Goal: Task Accomplishment & Management: Use online tool/utility

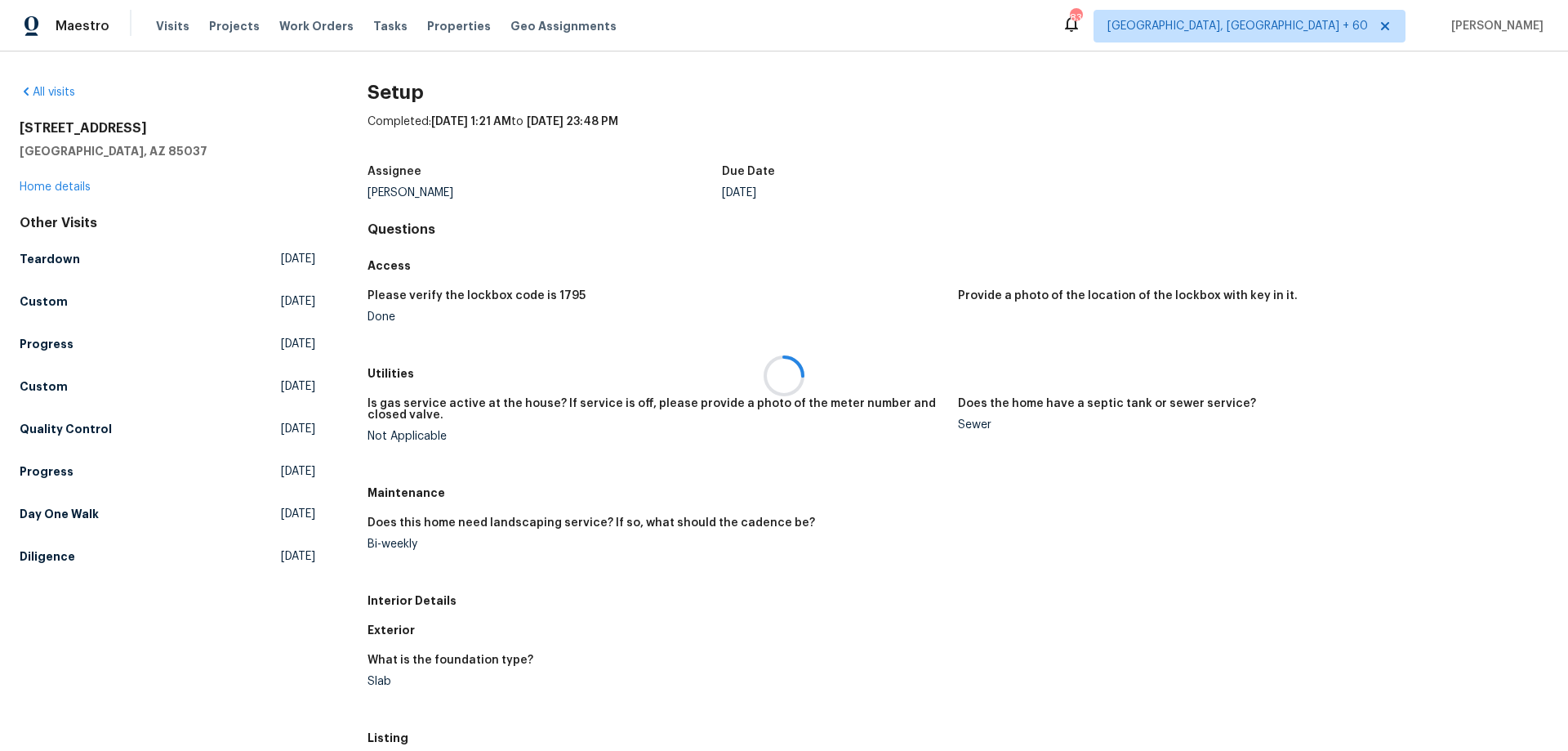
click at [167, 28] on div at bounding box center [784, 375] width 1568 height 751
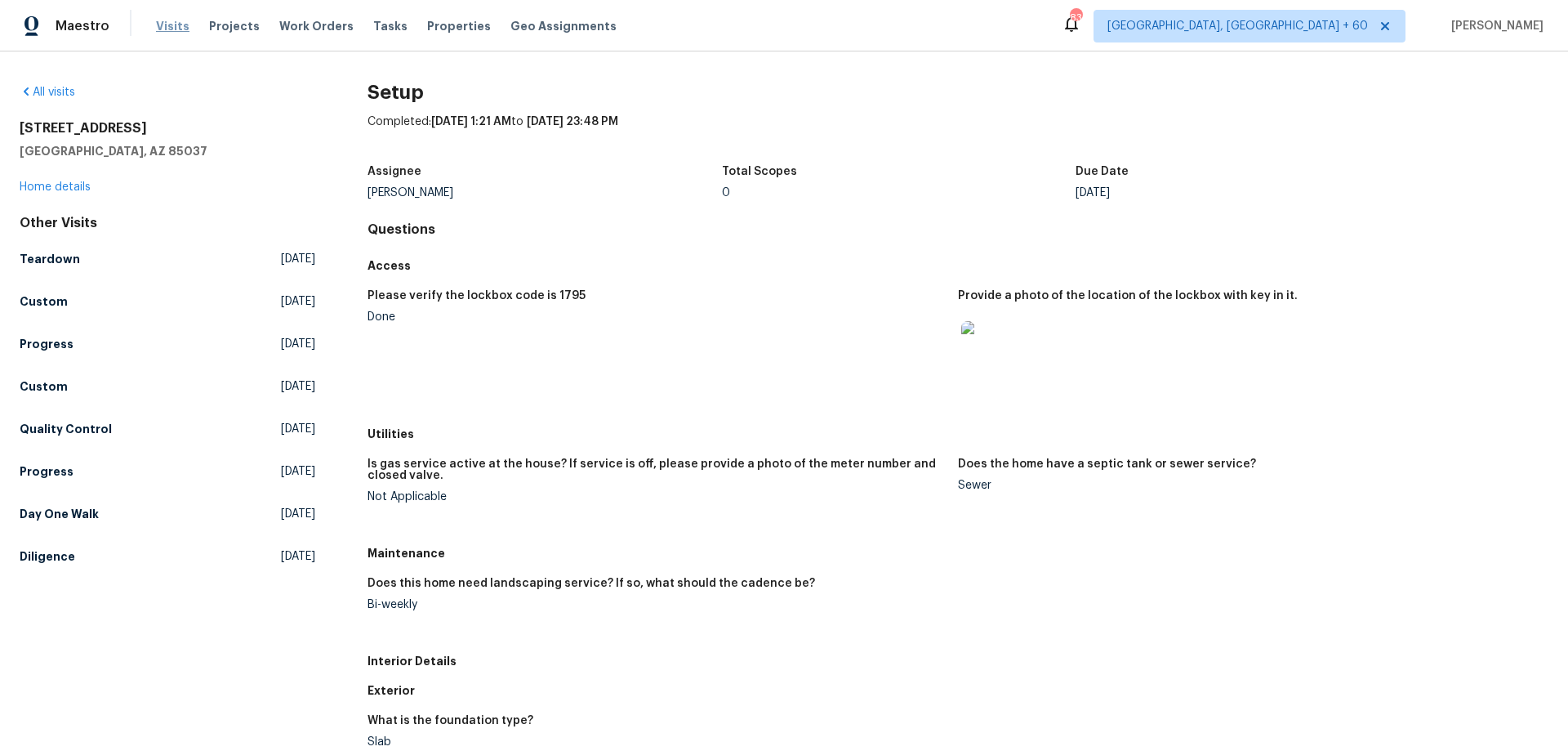
click at [166, 27] on span "Visits" at bounding box center [173, 27] width 34 height 16
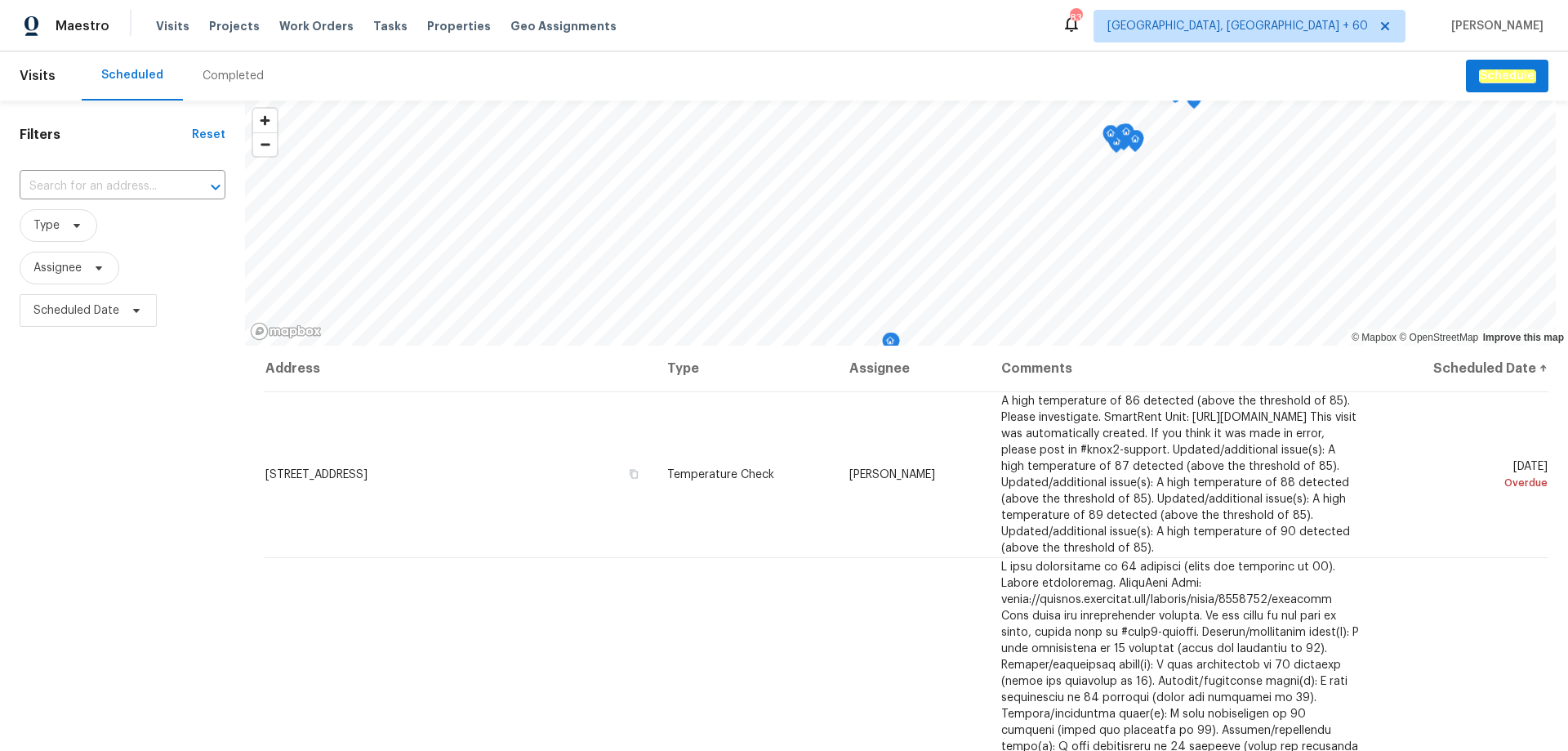
click at [225, 78] on div "Completed" at bounding box center [232, 76] width 61 height 16
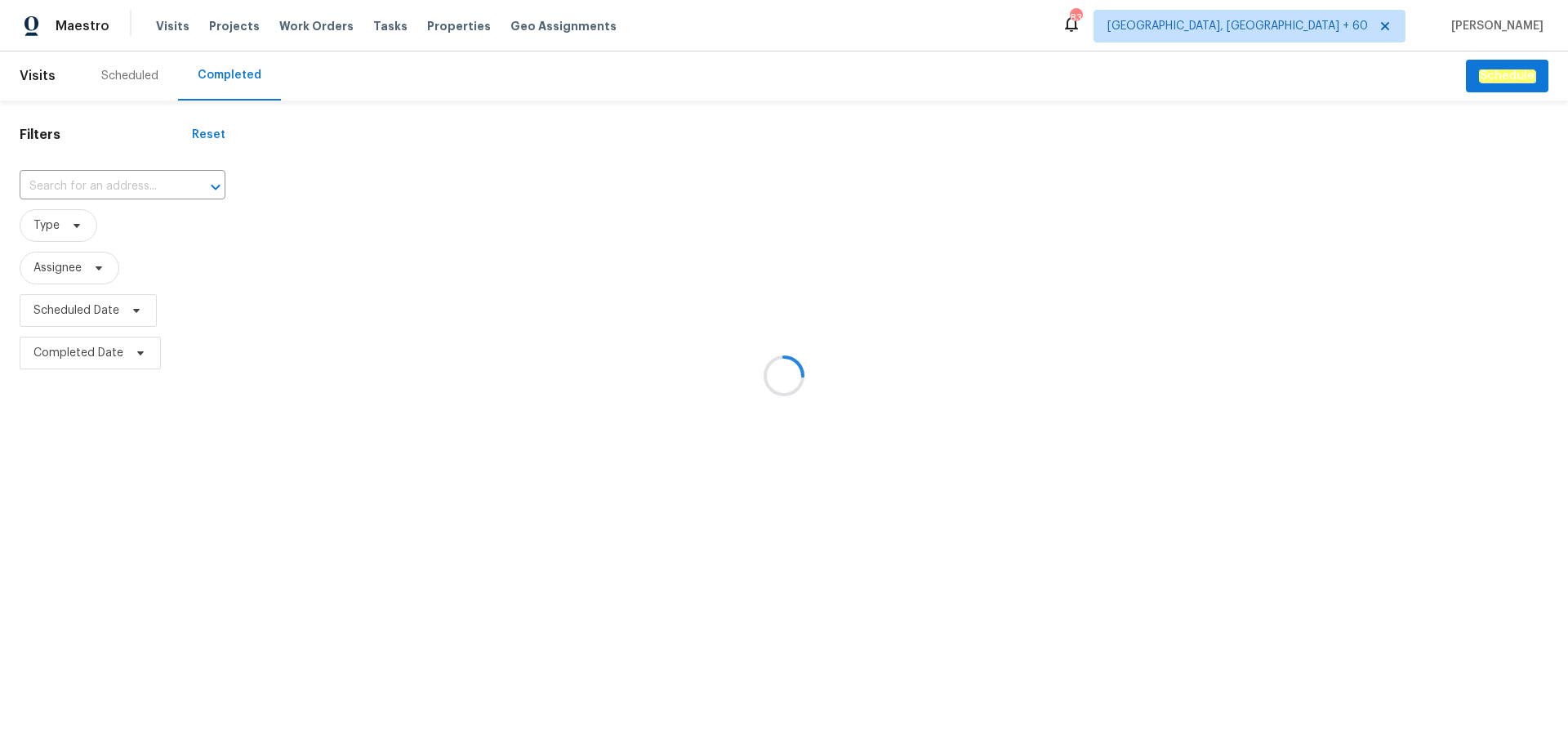
click at [124, 183] on div at bounding box center [784, 375] width 1568 height 751
click at [93, 180] on div at bounding box center [784, 375] width 1568 height 751
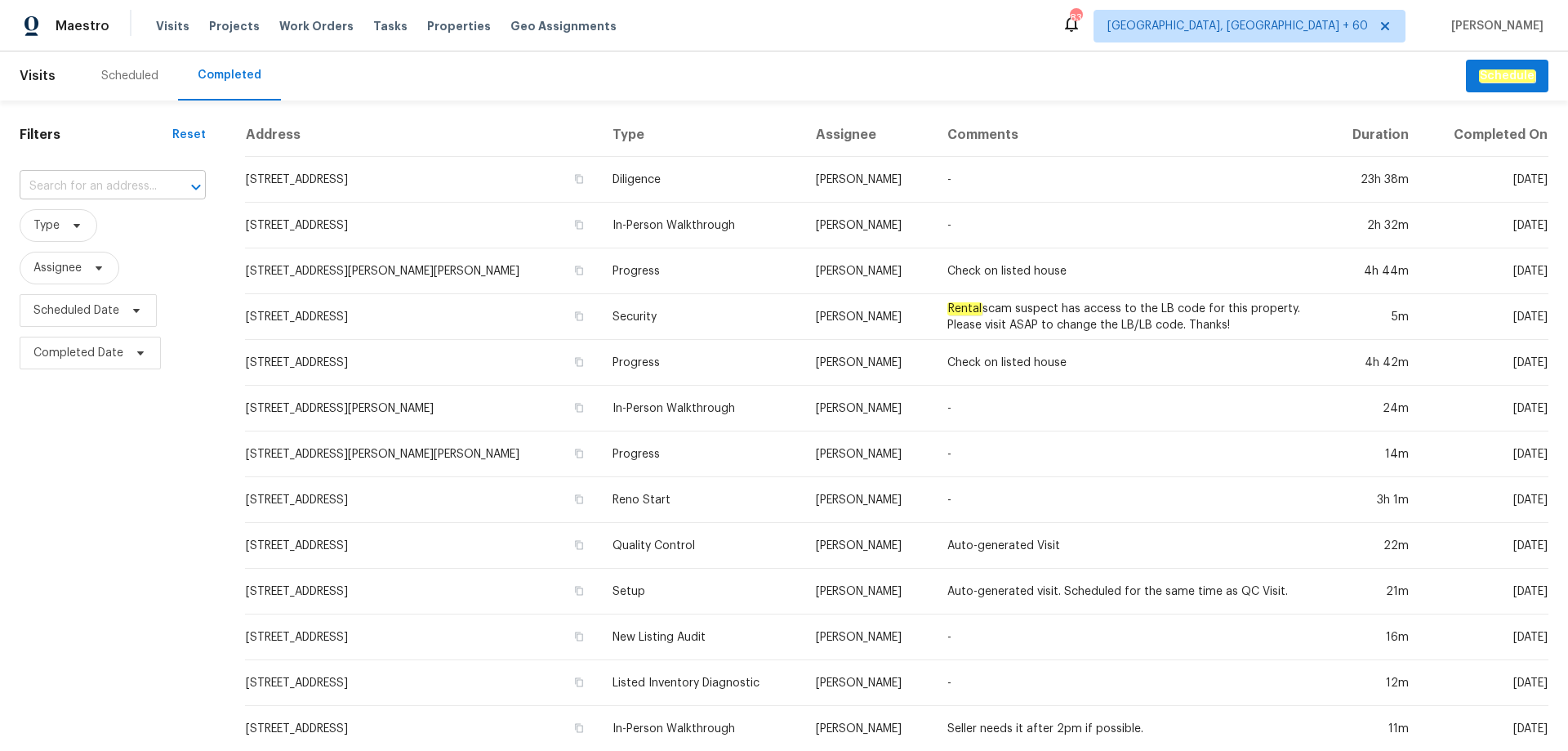
click at [87, 189] on input "text" at bounding box center [90, 187] width 141 height 26
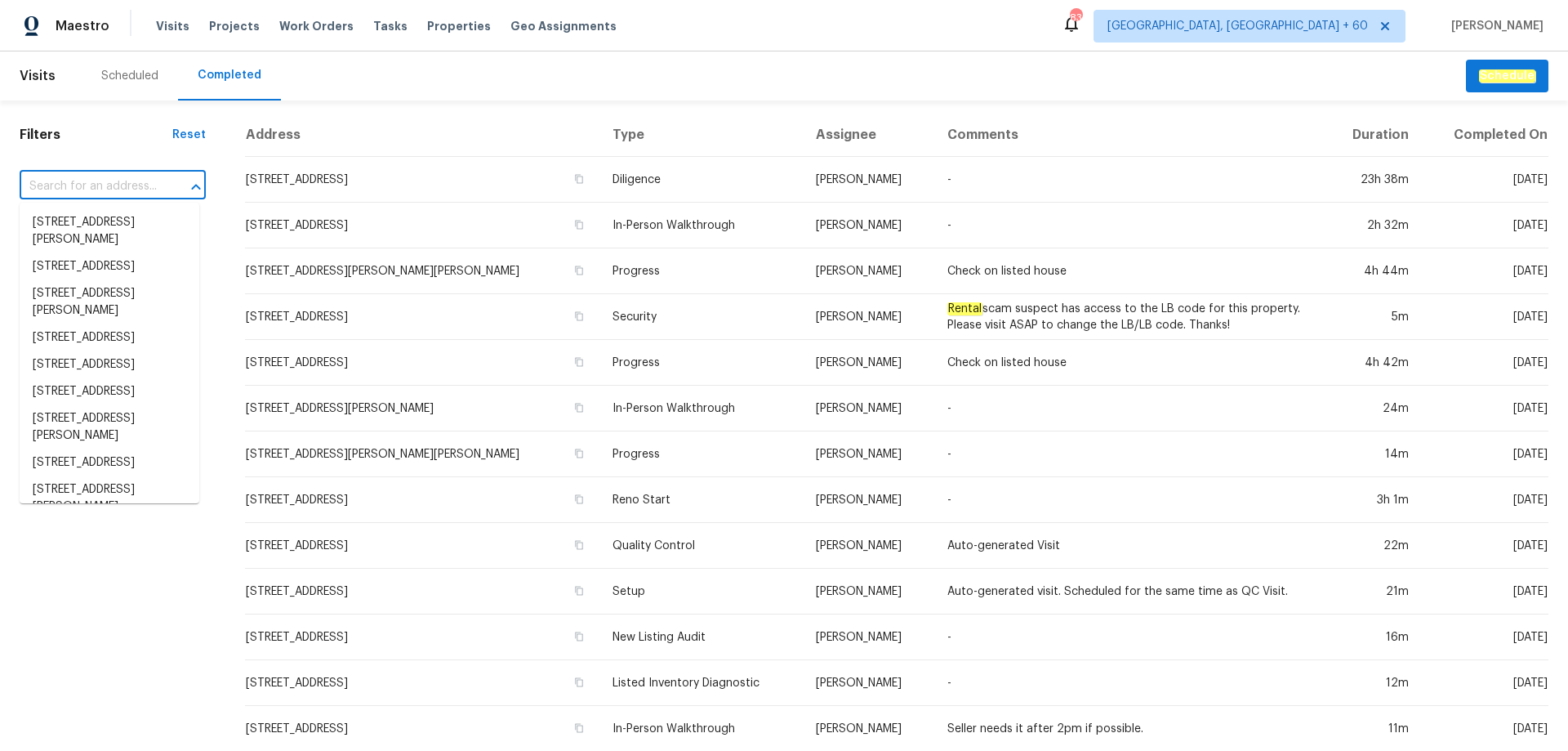
paste input "[STREET_ADDRESS]"
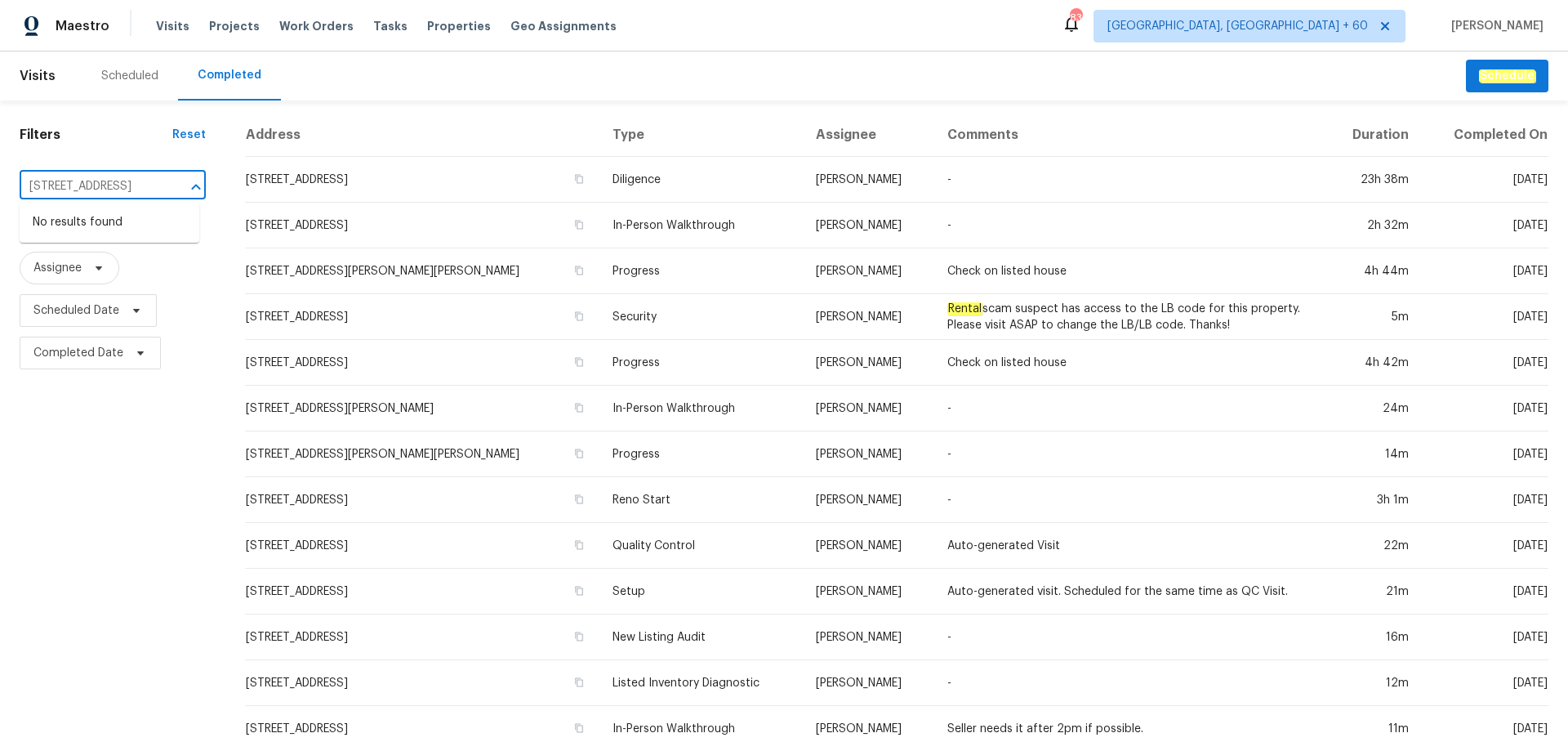
type input "[STREET_ADDRESS]"
click at [164, 180] on div at bounding box center [185, 187] width 42 height 23
drag, startPoint x: 247, startPoint y: 84, endPoint x: 223, endPoint y: 84, distance: 24.0
click at [245, 84] on div "Completed" at bounding box center [230, 76] width 103 height 49
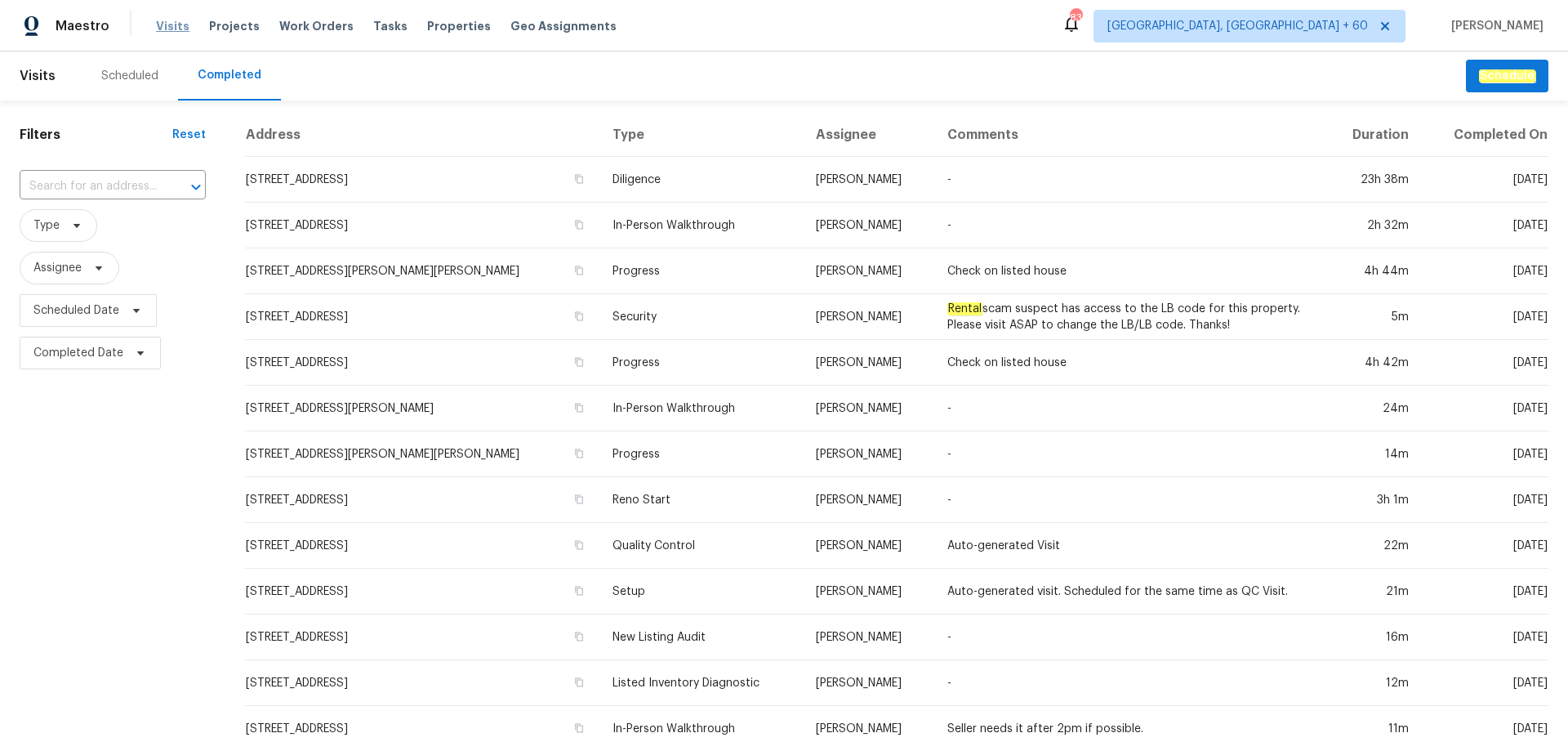
click at [166, 25] on span "Visits" at bounding box center [173, 27] width 34 height 16
click at [149, 180] on input "text" at bounding box center [90, 187] width 141 height 26
drag, startPoint x: 91, startPoint y: 190, endPoint x: 76, endPoint y: 177, distance: 19.8
click at [76, 177] on input "text" at bounding box center [90, 187] width 141 height 26
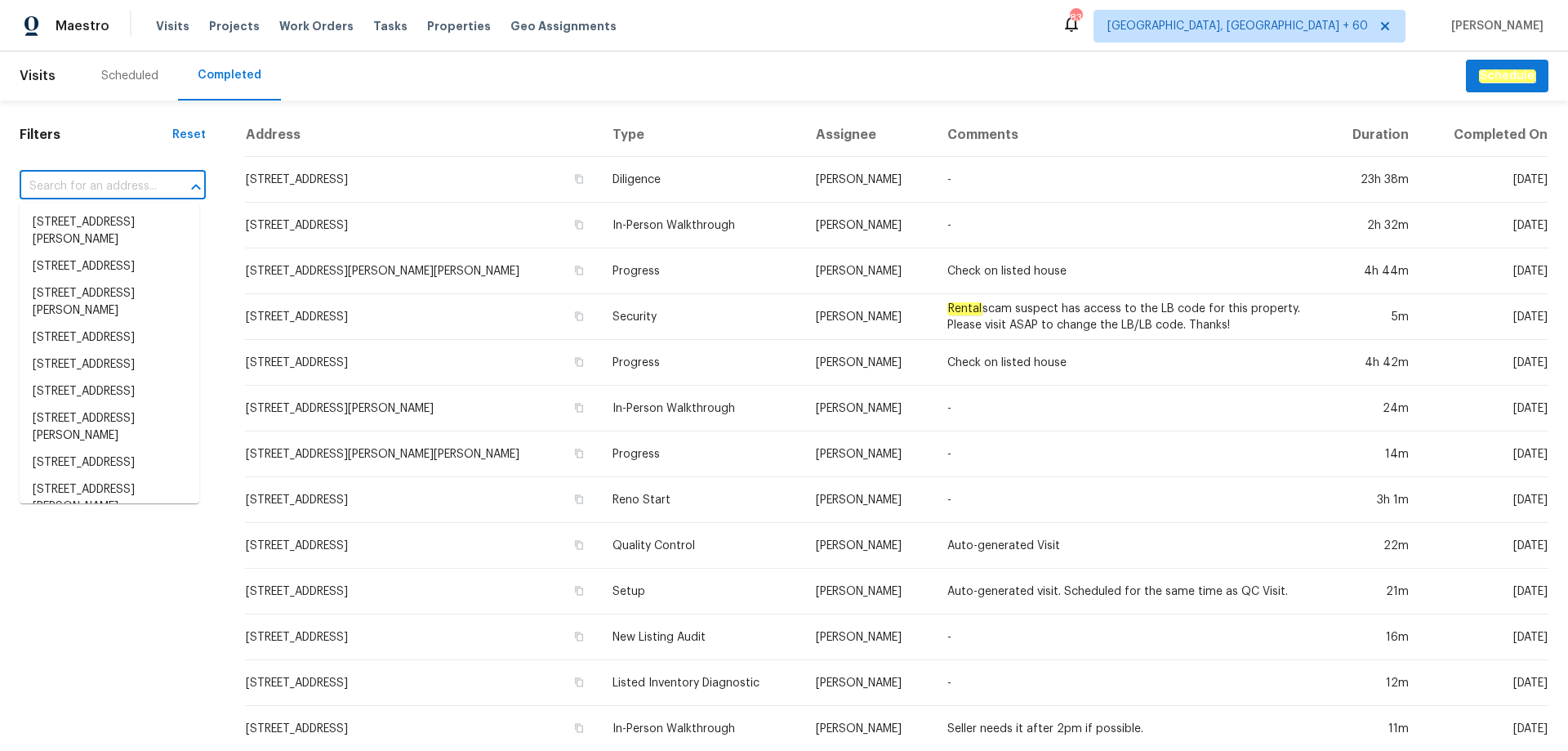
paste input "[STREET_ADDRESS]"
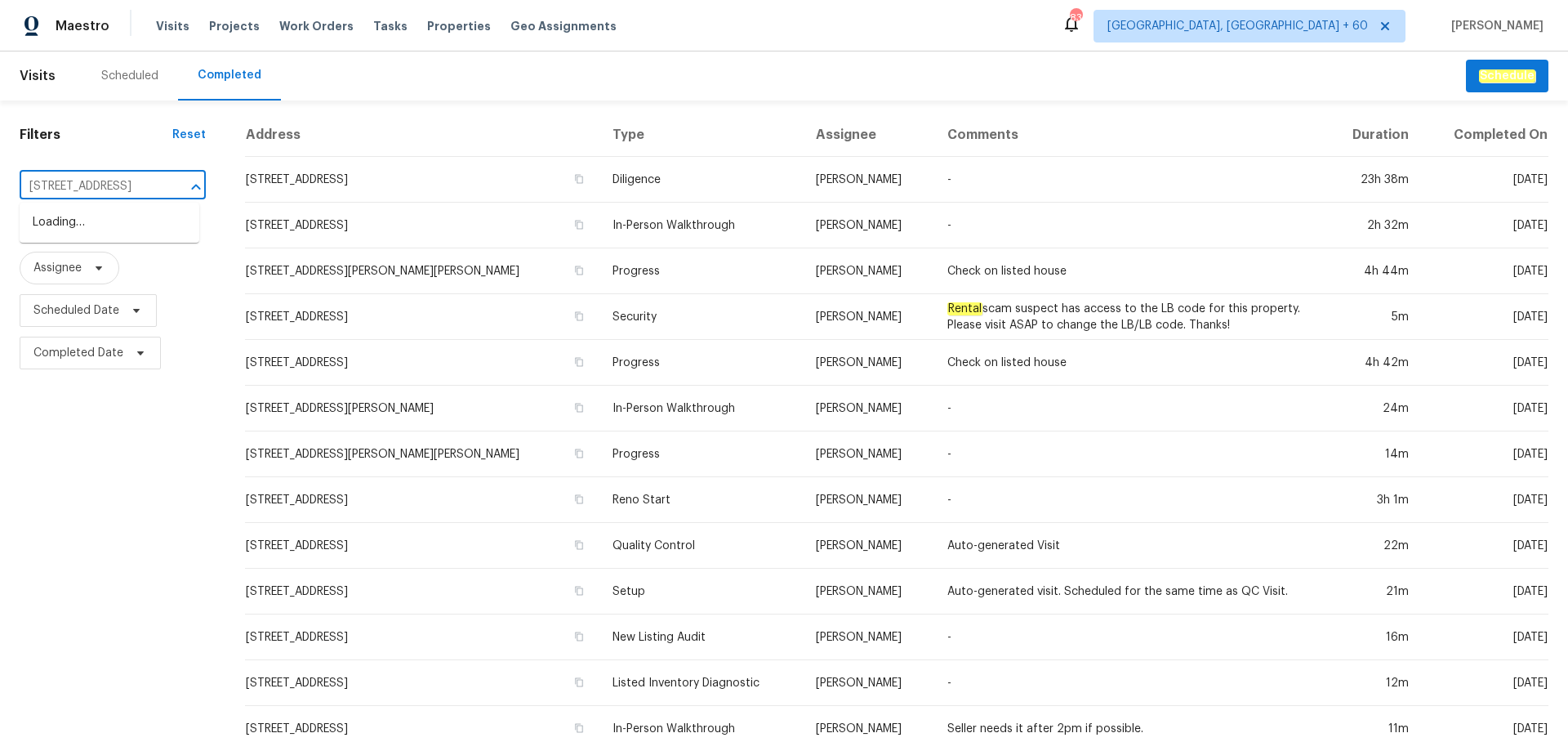
type input "2685 S Dayton Way"
click at [134, 263] on li "[STREET_ADDRESS]" at bounding box center [109, 249] width 179 height 27
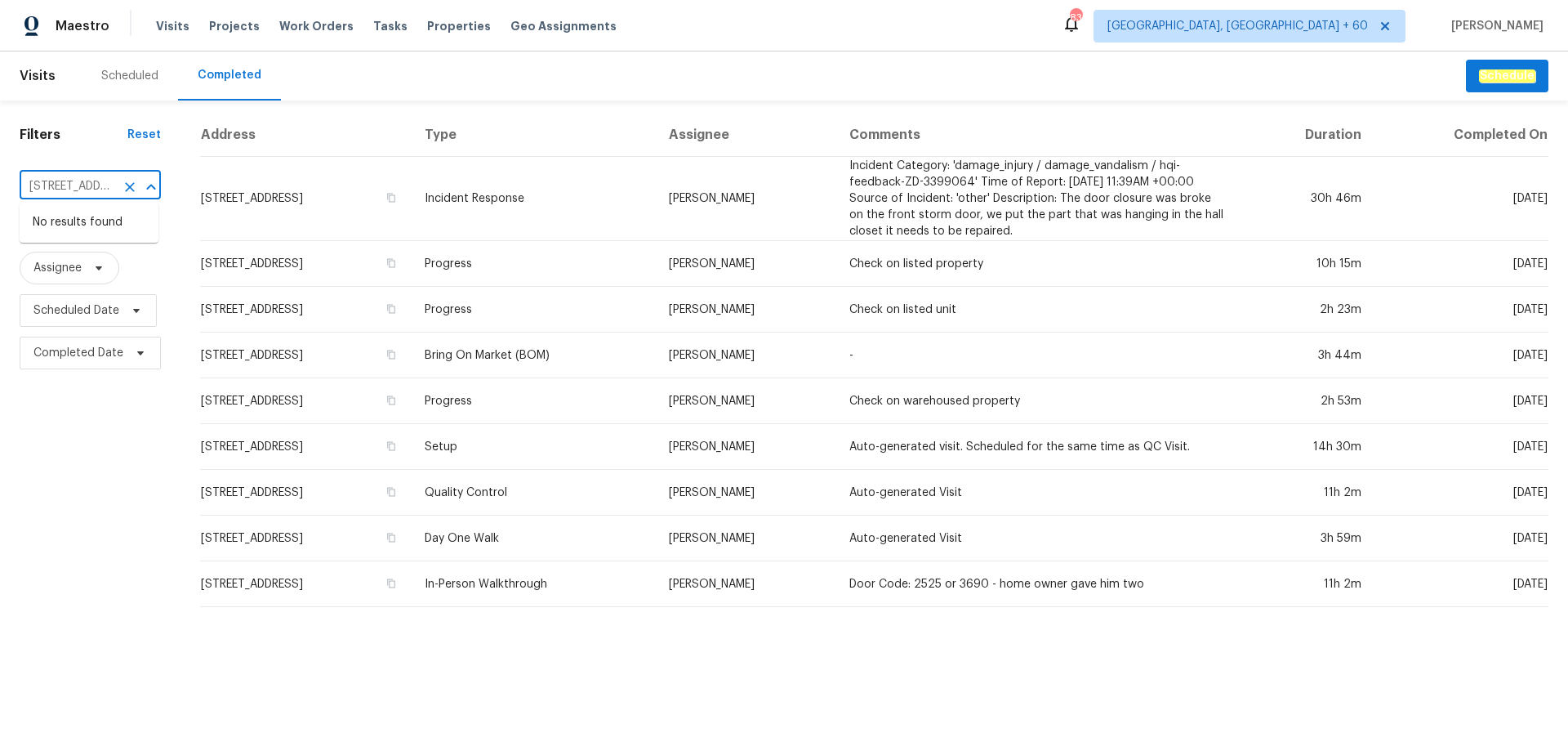
click at [105, 184] on input "[STREET_ADDRESS]" at bounding box center [67, 187] width 95 height 26
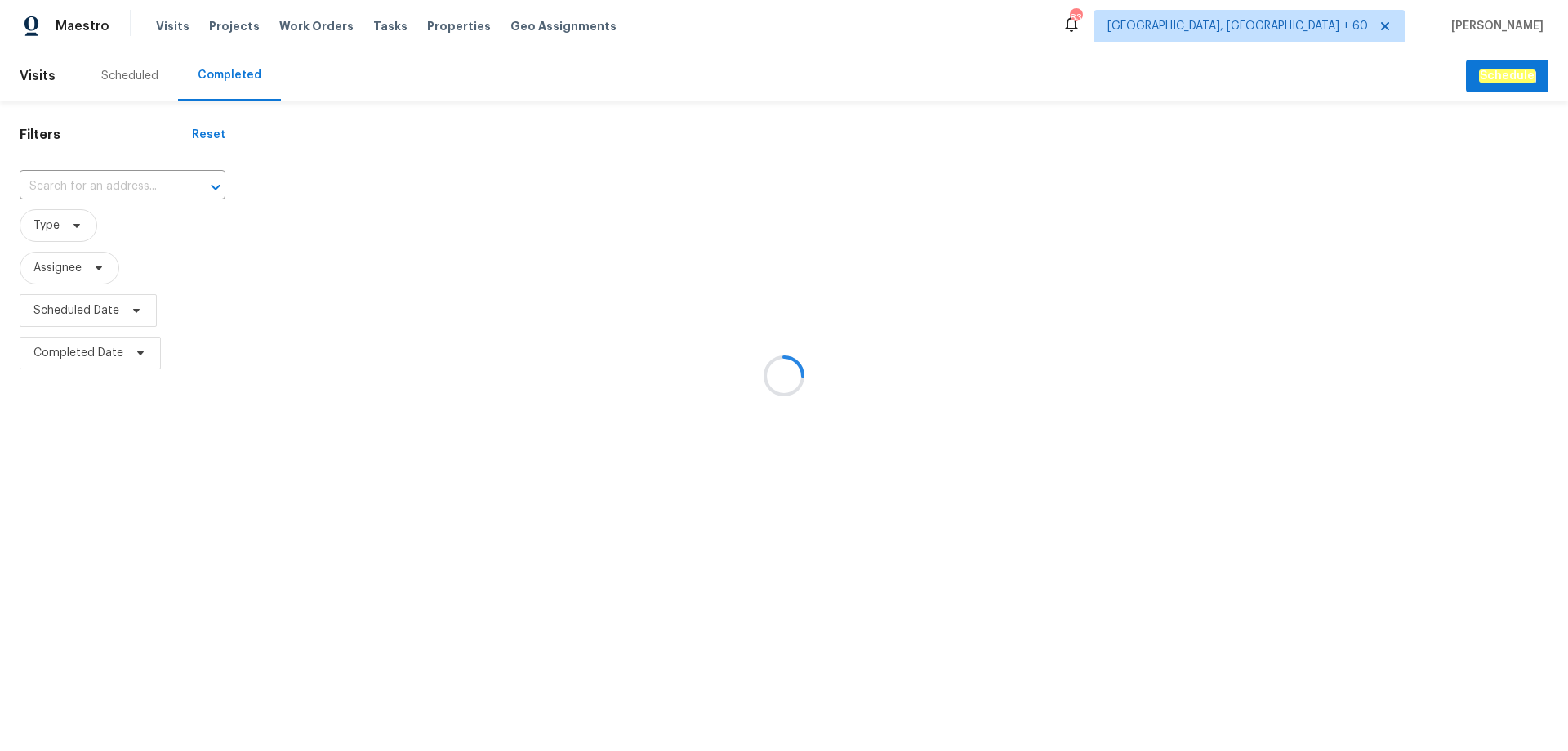
click at [101, 186] on div at bounding box center [784, 375] width 1568 height 751
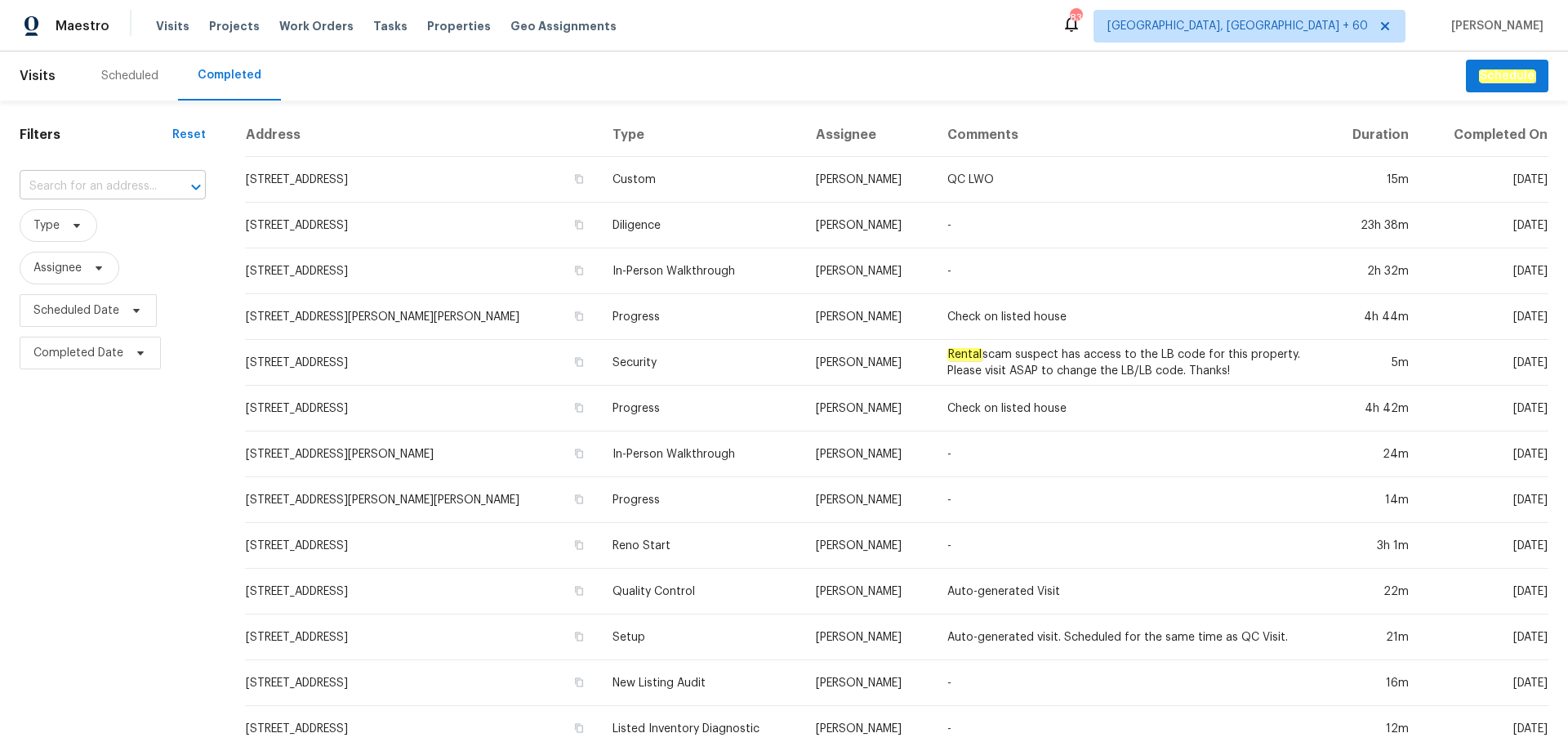
click at [106, 186] on input "text" at bounding box center [90, 187] width 141 height 26
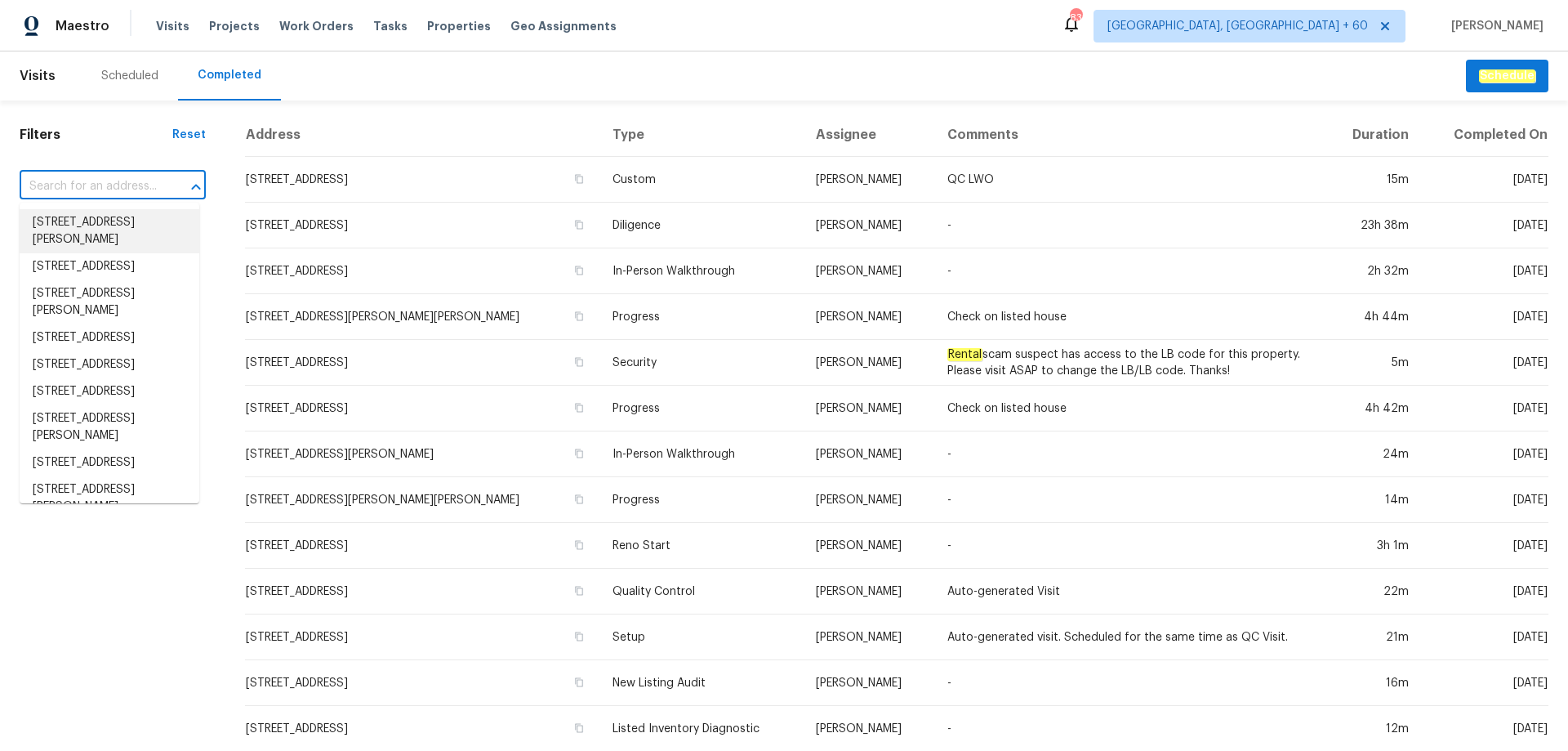
paste input "[STREET_ADDRESS]"
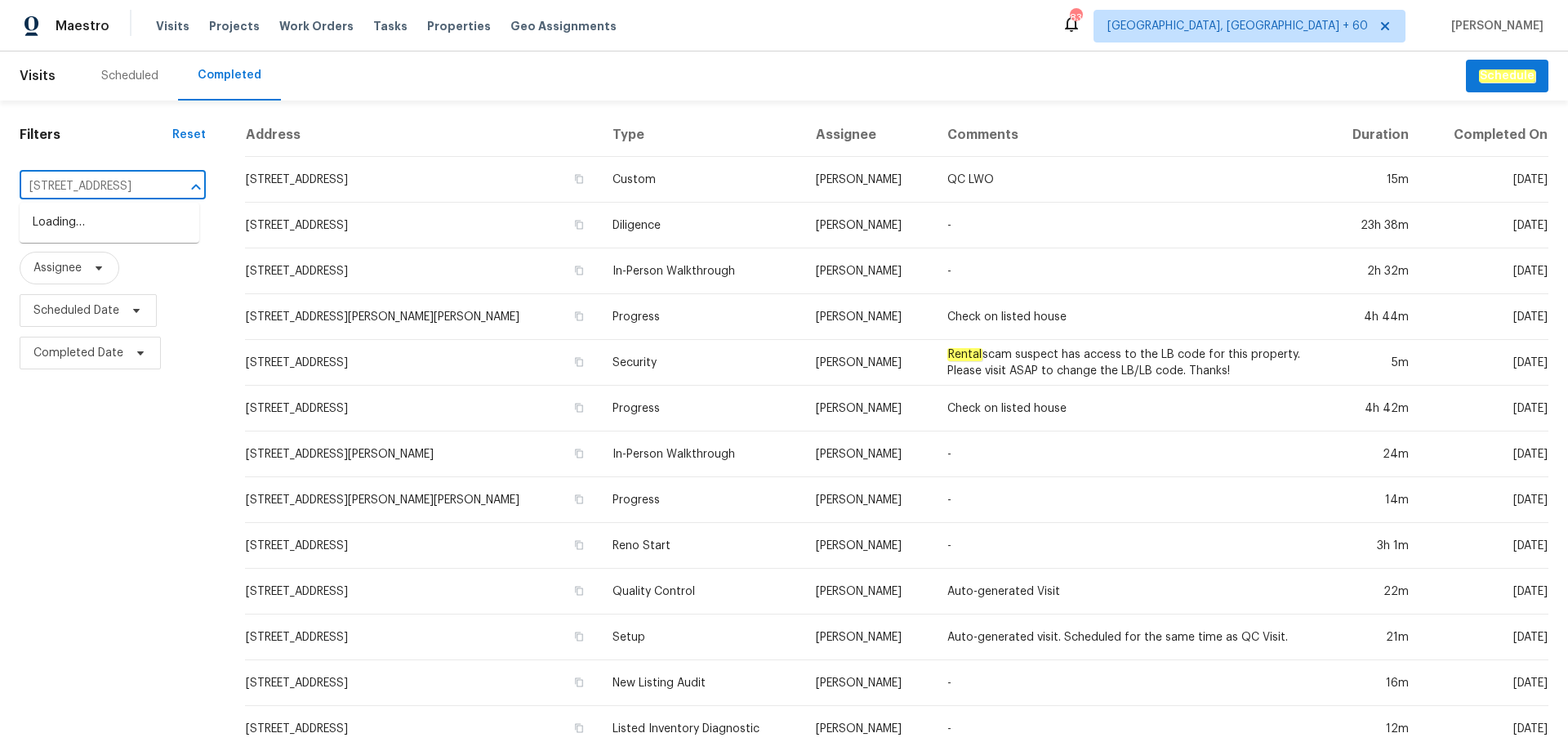
type input "2685 S Dayton Way"
click at [139, 263] on li "[STREET_ADDRESS]" at bounding box center [109, 249] width 179 height 27
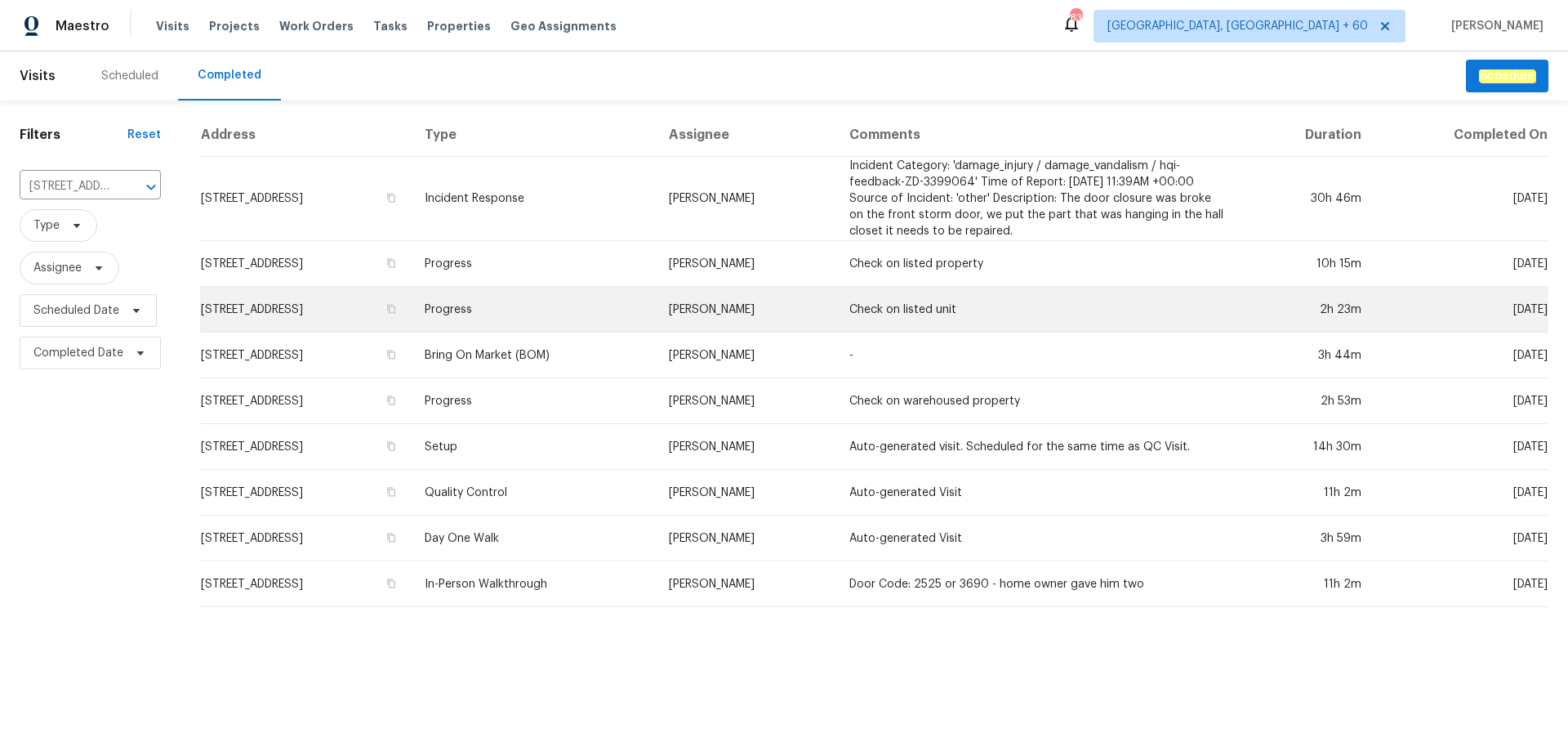
click at [585, 305] on td "Progress" at bounding box center [533, 309] width 244 height 46
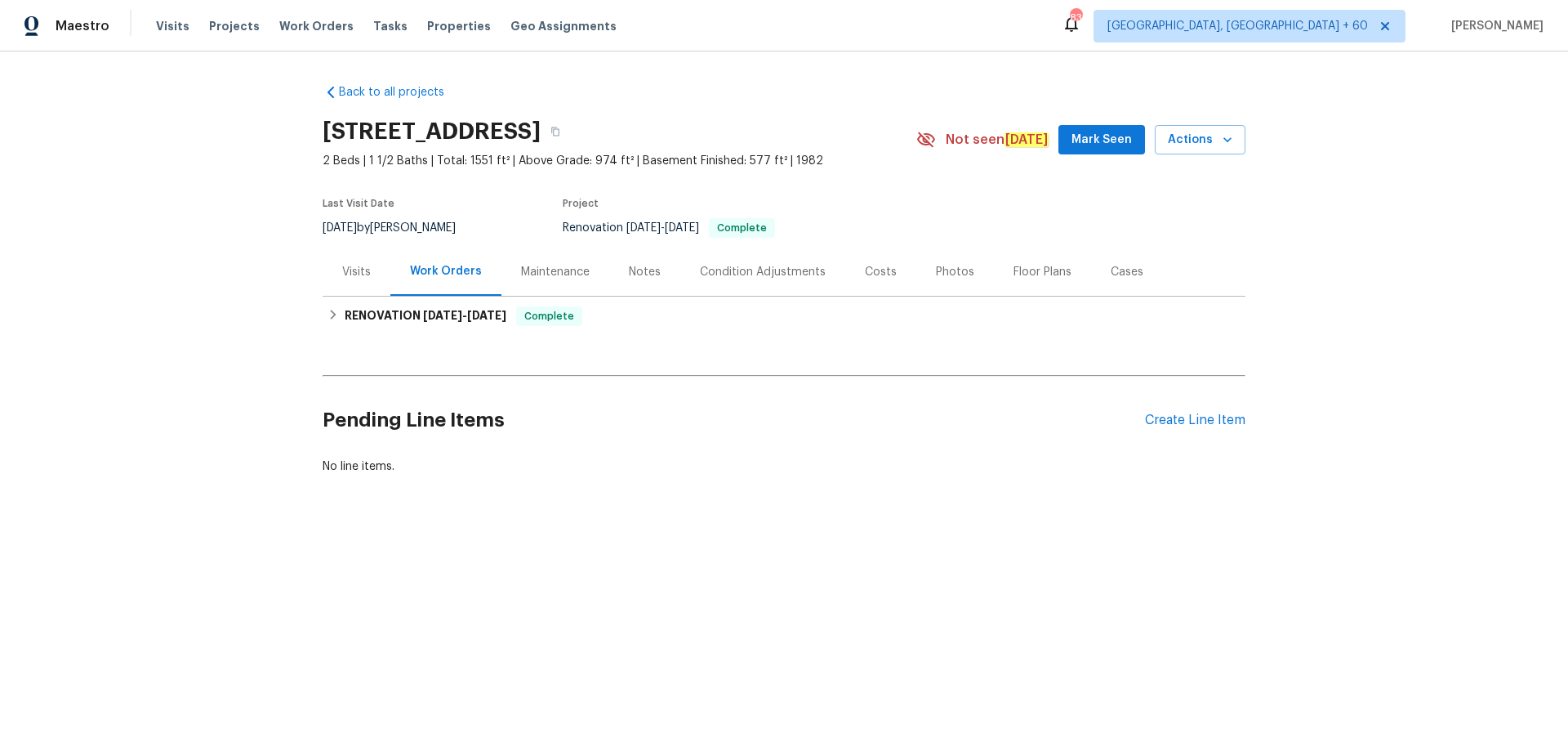
click at [937, 282] on div "Photos" at bounding box center [955, 272] width 78 height 48
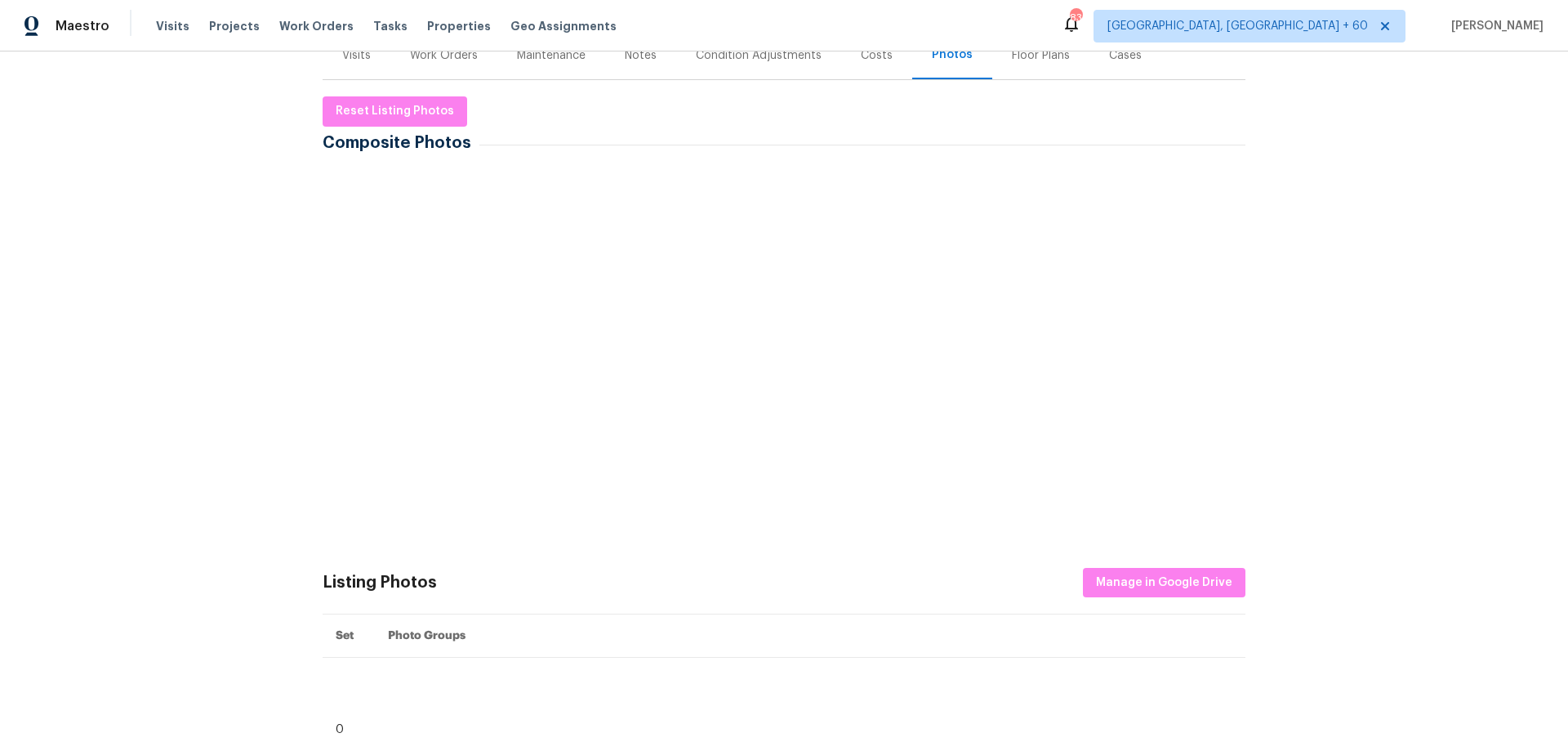
scroll to position [245, 0]
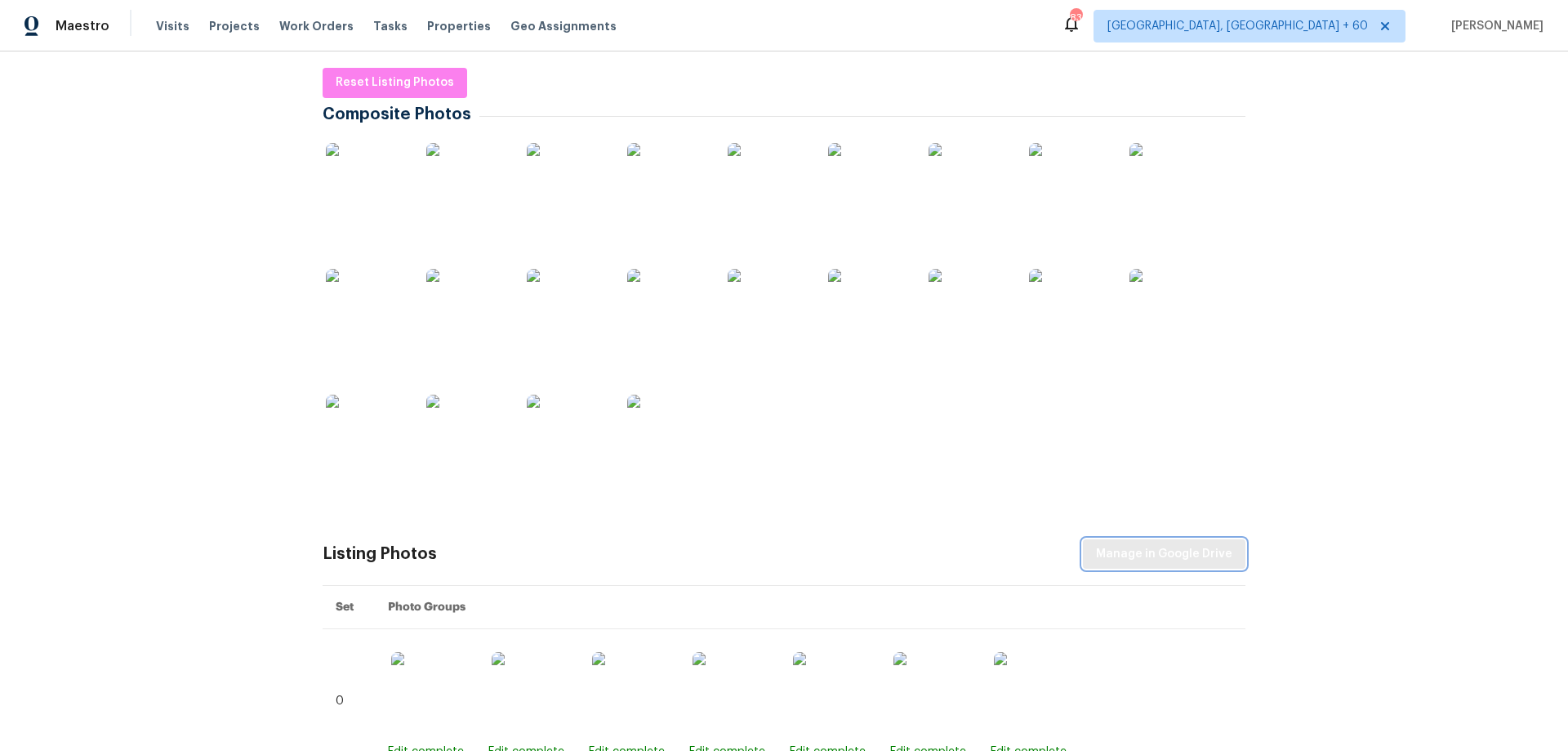
click at [1145, 551] on span "Manage in Google Drive" at bounding box center [1164, 554] width 136 height 20
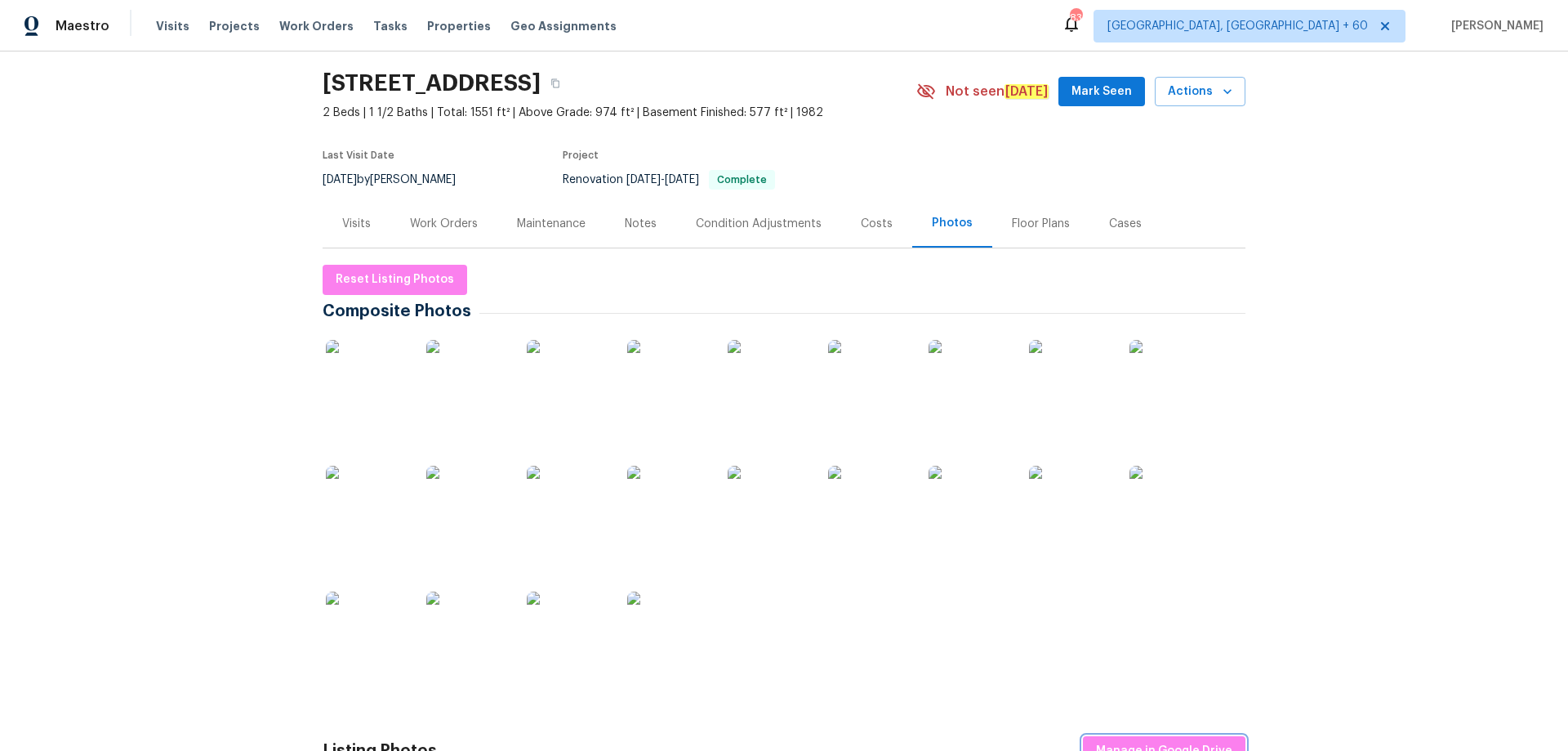
scroll to position [0, 0]
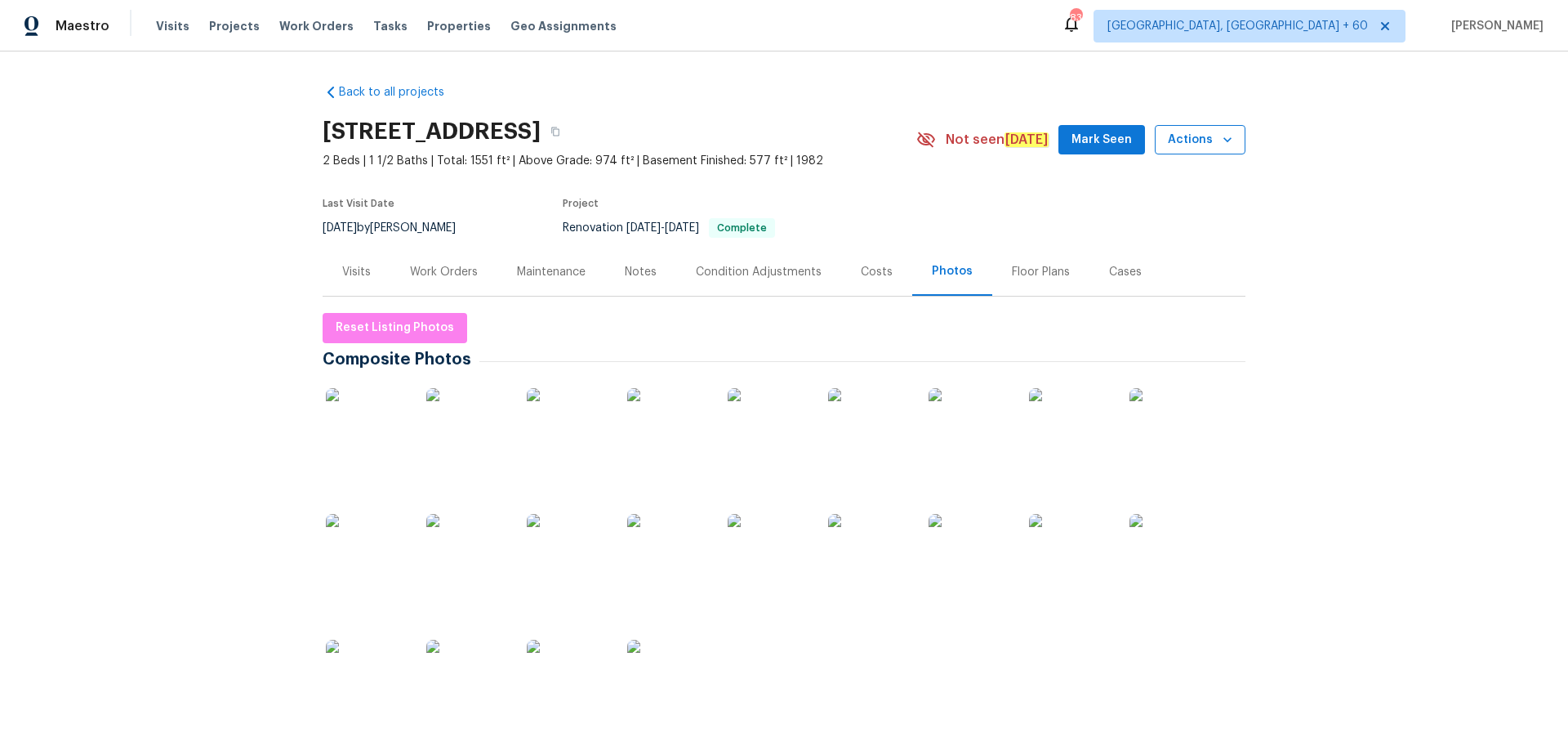
click at [1189, 135] on span "Actions" at bounding box center [1200, 140] width 65 height 20
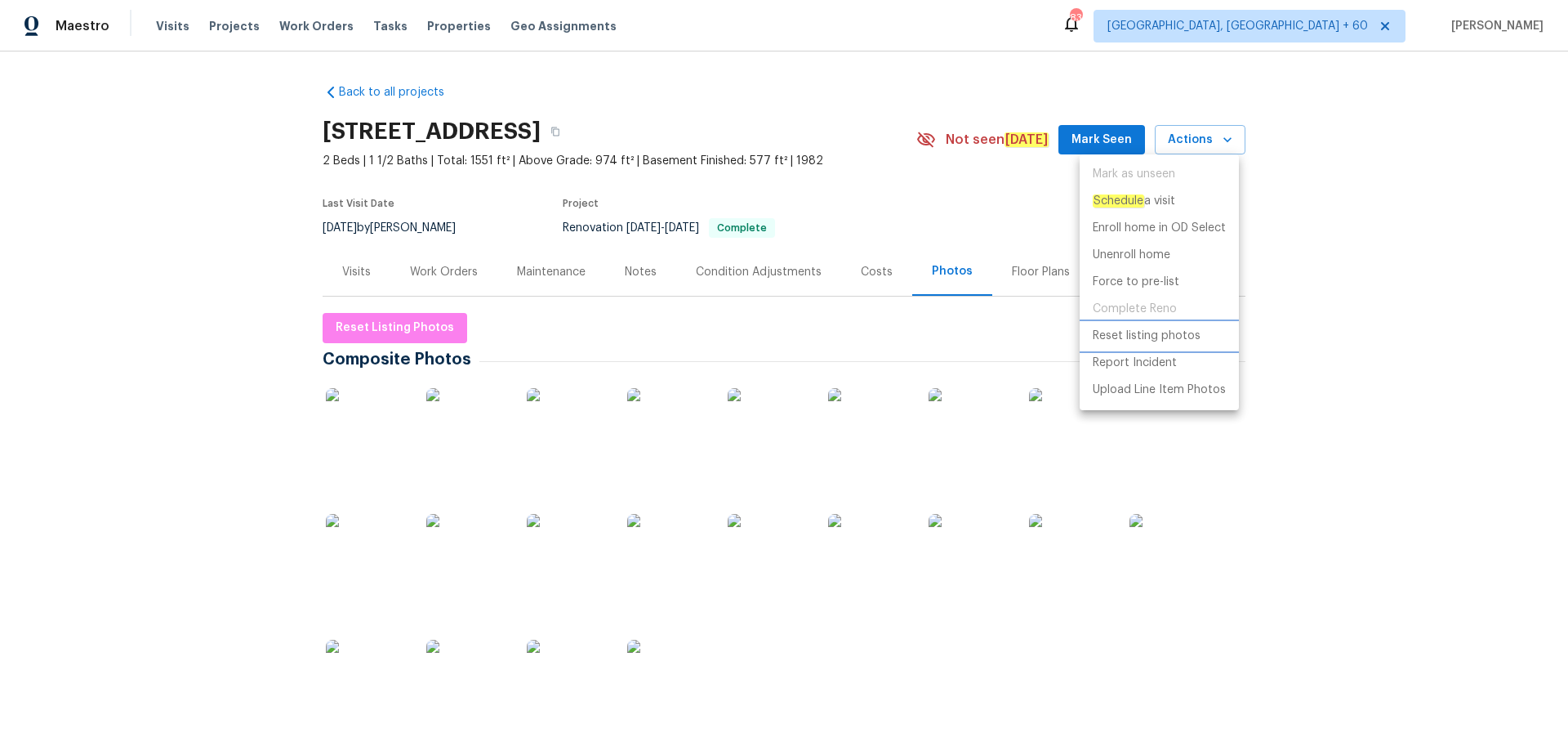
click at [1124, 334] on p "Reset listing photos" at bounding box center [1147, 336] width 108 height 17
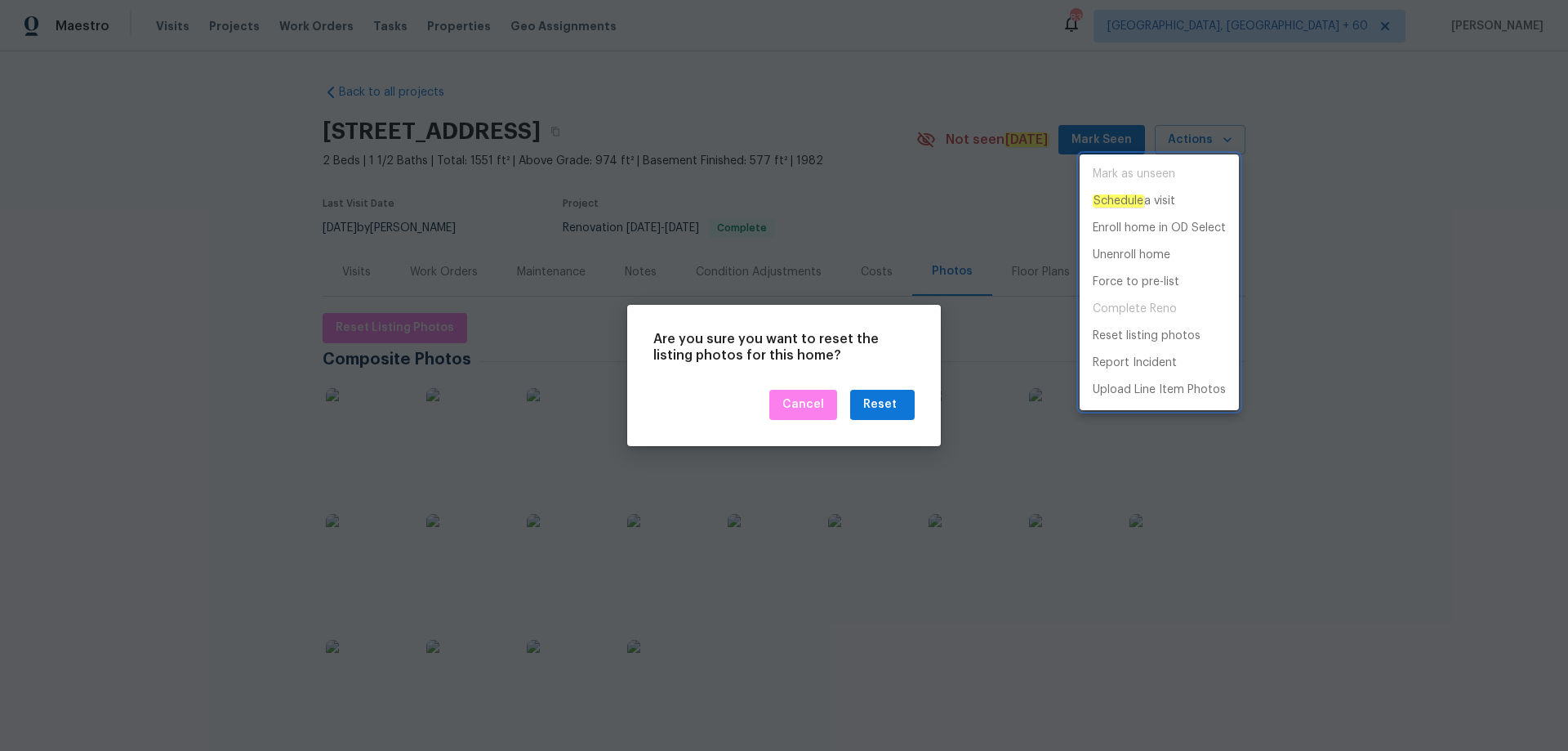
click at [879, 406] on div at bounding box center [784, 375] width 1568 height 751
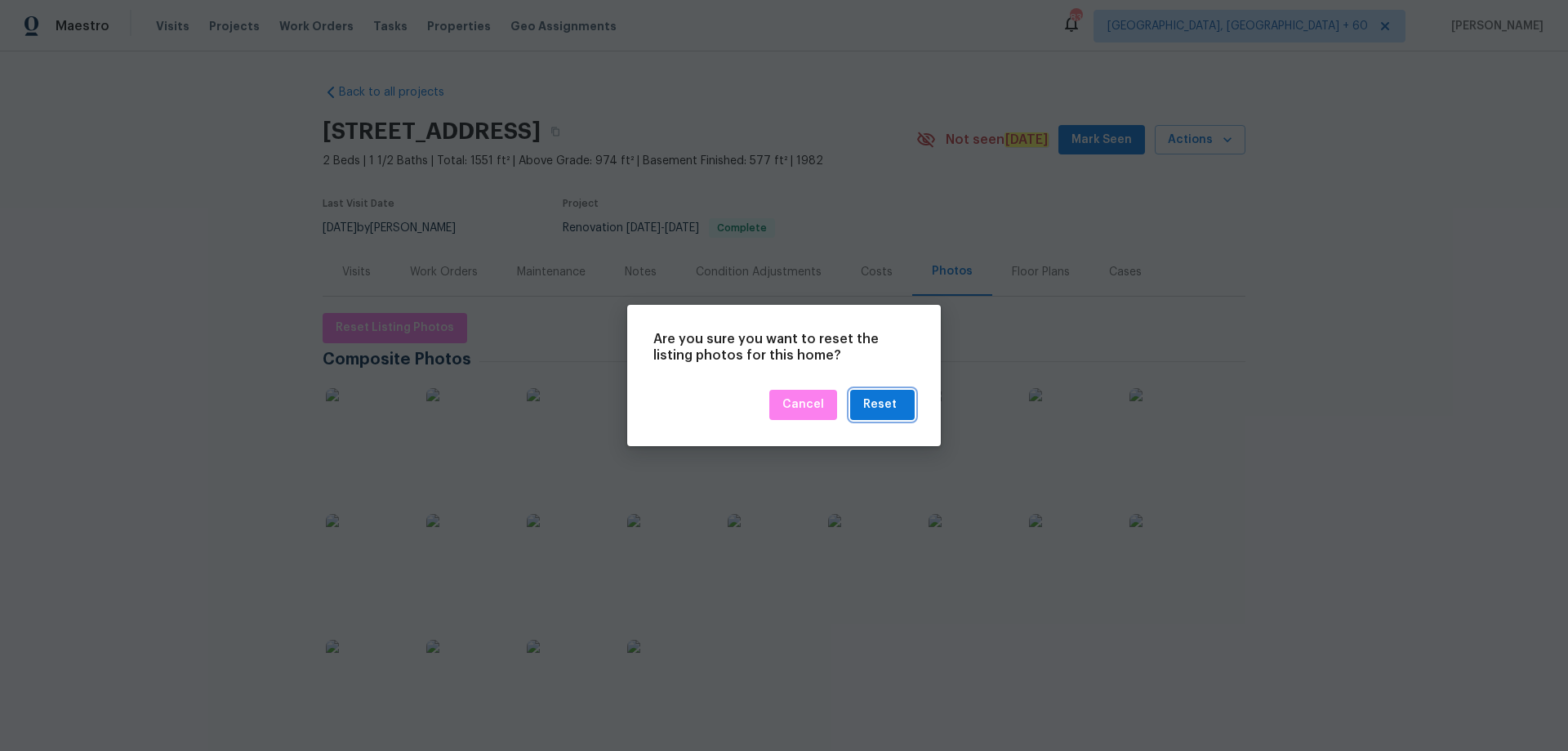
click at [879, 406] on div "Reset" at bounding box center [880, 404] width 34 height 20
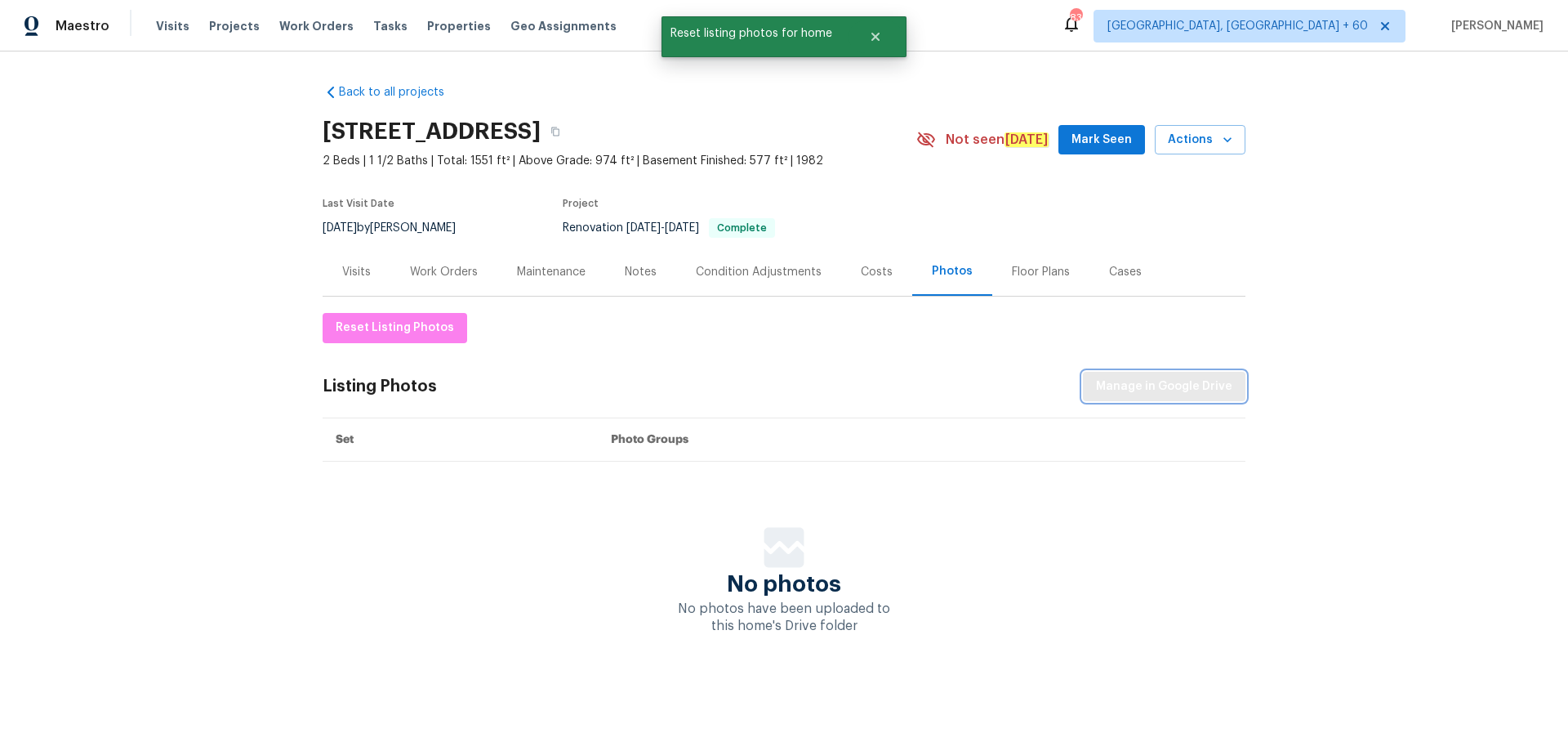
click at [1133, 385] on span "Manage in Google Drive" at bounding box center [1164, 387] width 136 height 20
